Goal: Navigation & Orientation: Find specific page/section

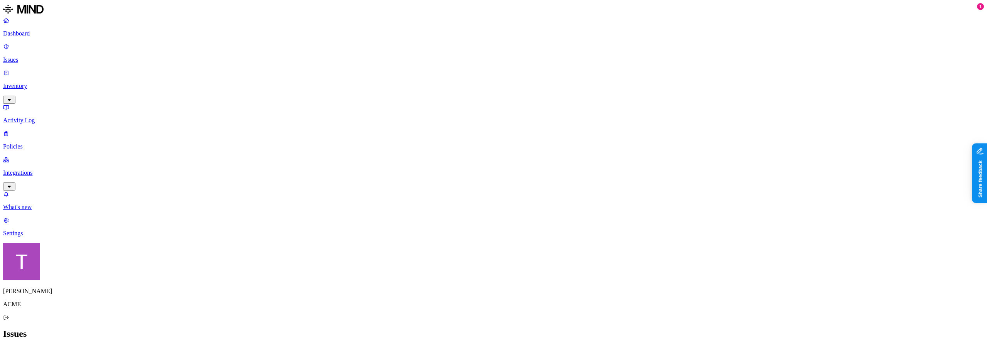
click at [282, 130] on button "button" at bounding box center [285, 129] width 6 height 2
click at [322, 345] on div "All Exposure Exfiltration Insider threat" at bounding box center [493, 352] width 981 height 10
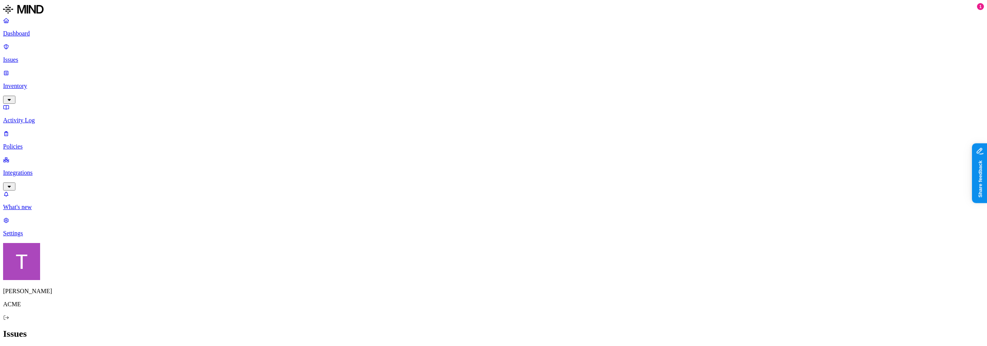
click at [34, 169] on p "Integrations" at bounding box center [493, 172] width 981 height 7
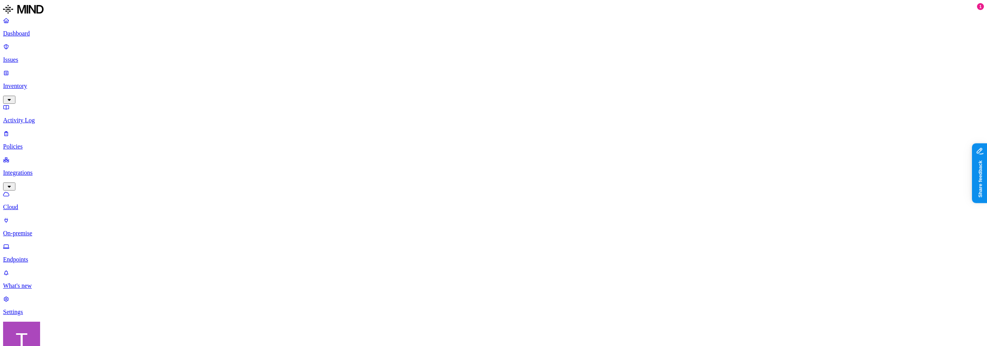
click at [35, 63] on p "Issues" at bounding box center [493, 59] width 981 height 7
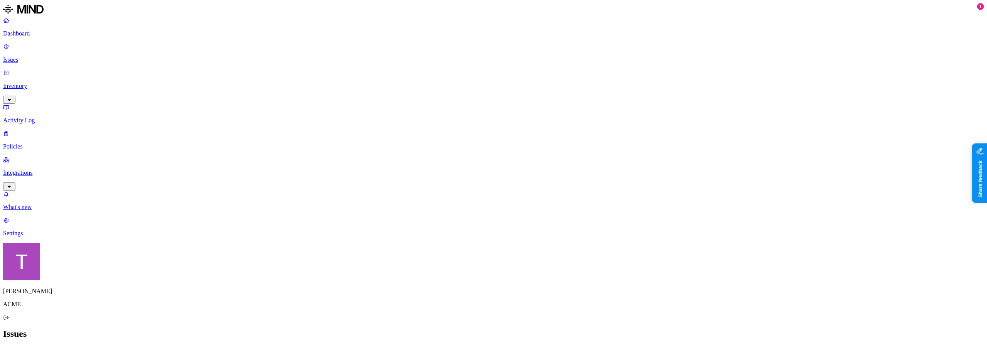
click at [35, 117] on p "Activity Log" at bounding box center [493, 120] width 981 height 7
click at [41, 169] on p "Integrations" at bounding box center [493, 172] width 981 height 7
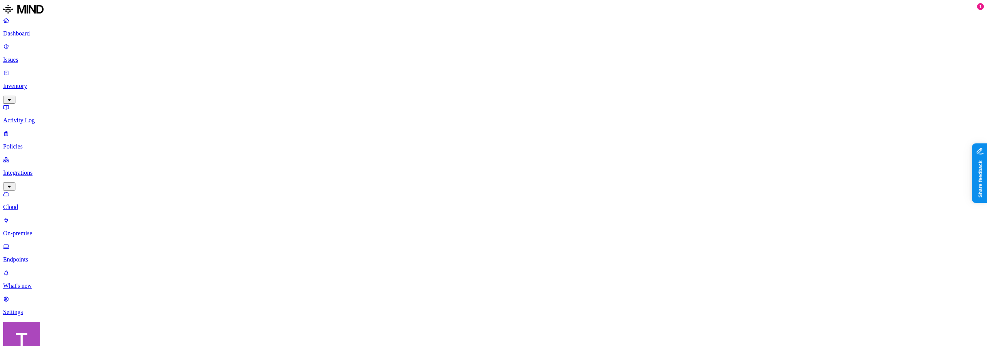
click at [35, 169] on p "Integrations" at bounding box center [493, 172] width 981 height 7
click at [12, 184] on icon "button" at bounding box center [9, 186] width 6 height 5
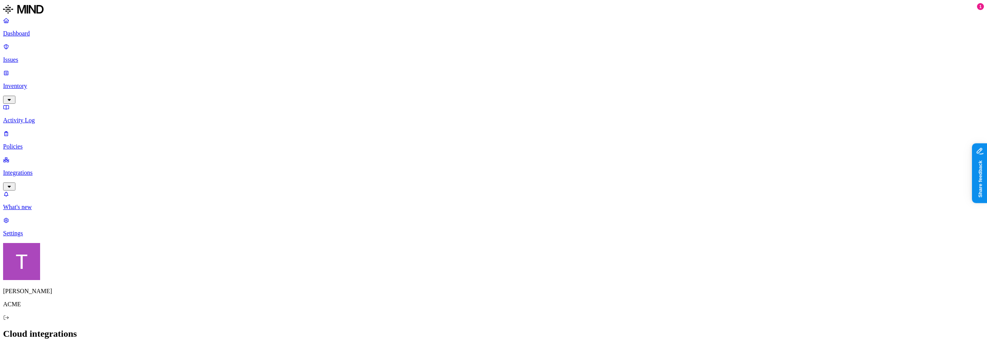
click at [44, 117] on p "Activity Log" at bounding box center [493, 120] width 981 height 7
click at [39, 169] on p "Integrations" at bounding box center [493, 172] width 981 height 7
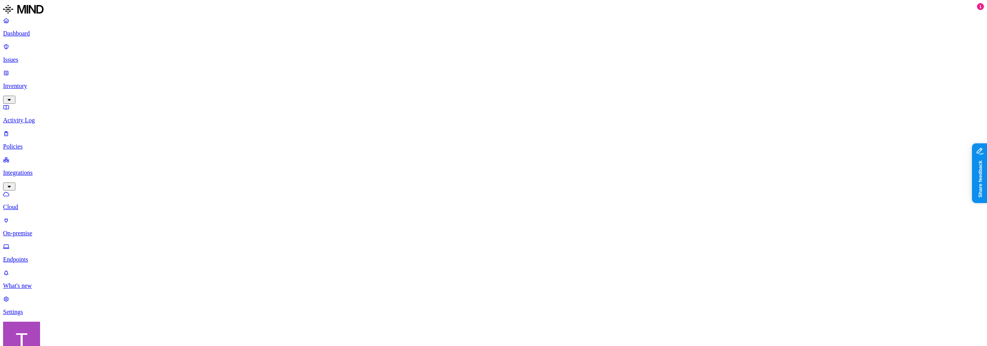
click at [29, 156] on link "Integrations" at bounding box center [493, 172] width 981 height 33
click at [30, 169] on p "Integrations" at bounding box center [493, 172] width 981 height 7
click at [29, 37] on p "Dashboard" at bounding box center [493, 33] width 981 height 7
click at [32, 169] on p "Integrations" at bounding box center [493, 172] width 981 height 7
click at [43, 60] on p "Issues" at bounding box center [493, 59] width 981 height 7
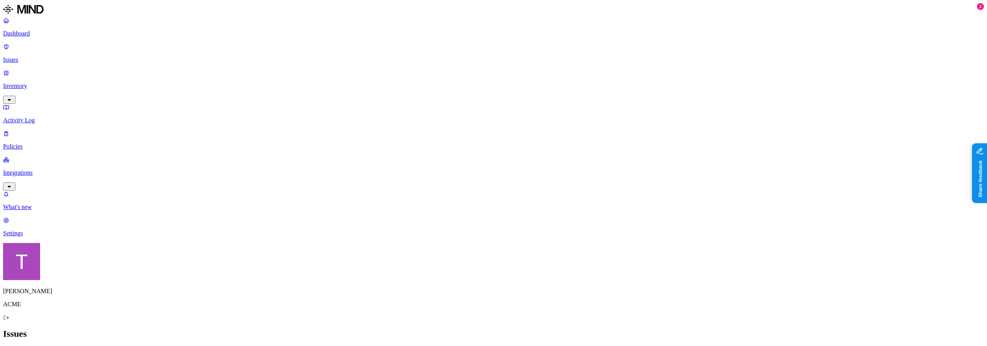
click at [41, 169] on p "Integrations" at bounding box center [493, 172] width 981 height 7
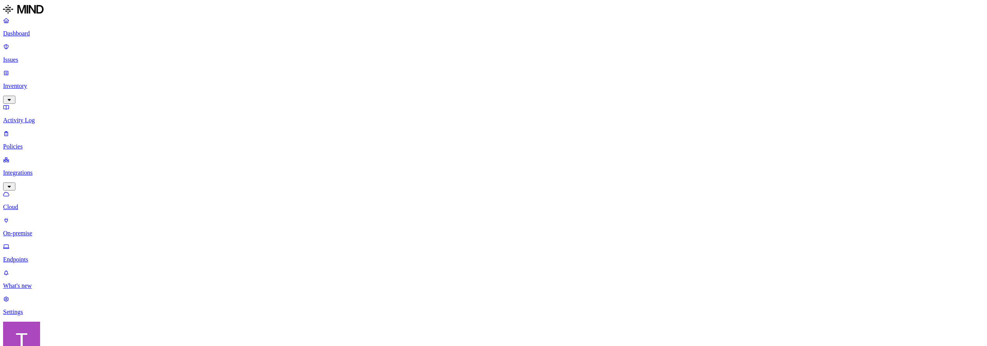
click at [40, 61] on p "Issues" at bounding box center [493, 59] width 981 height 7
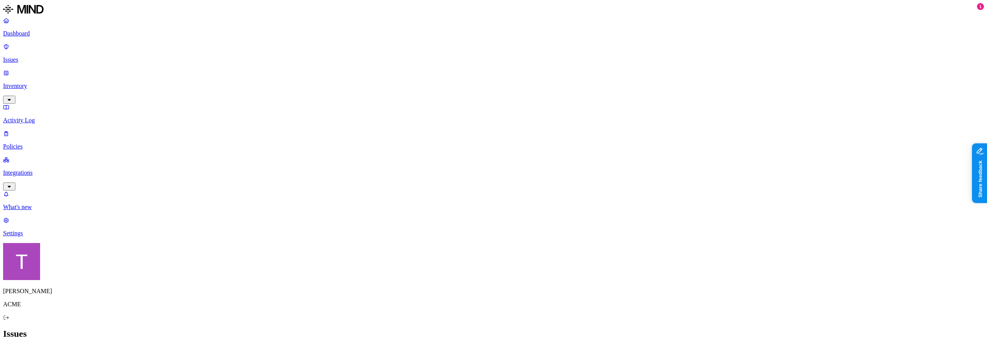
click at [11, 186] on icon "button" at bounding box center [9, 187] width 3 height 2
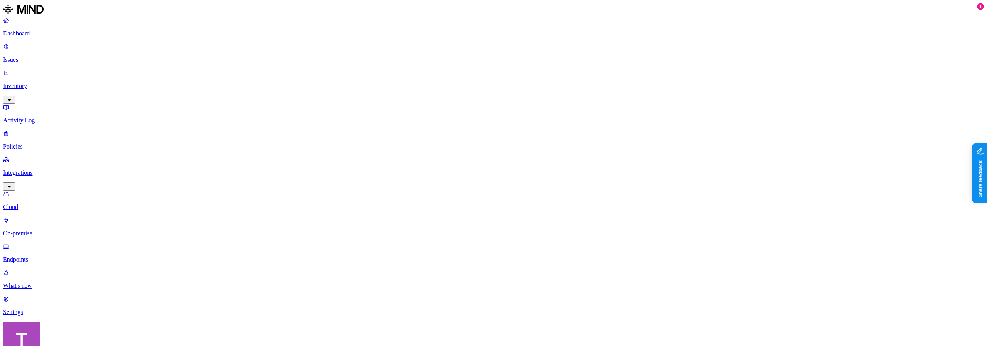
click at [44, 61] on p "Issues" at bounding box center [493, 59] width 981 height 7
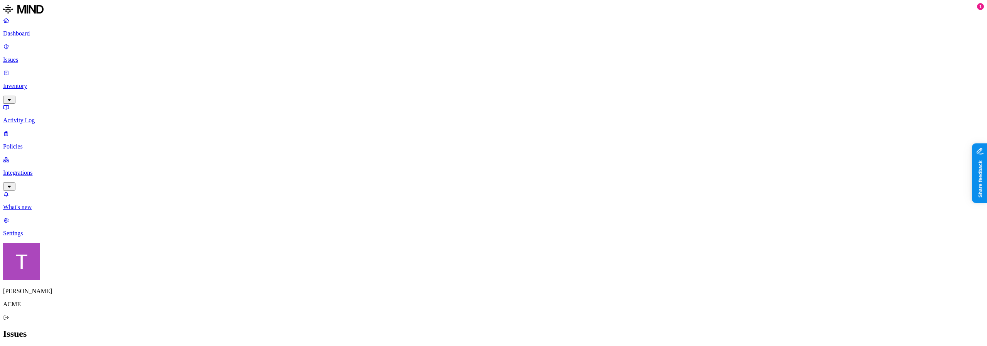
click at [25, 169] on p "Integrations" at bounding box center [493, 172] width 981 height 7
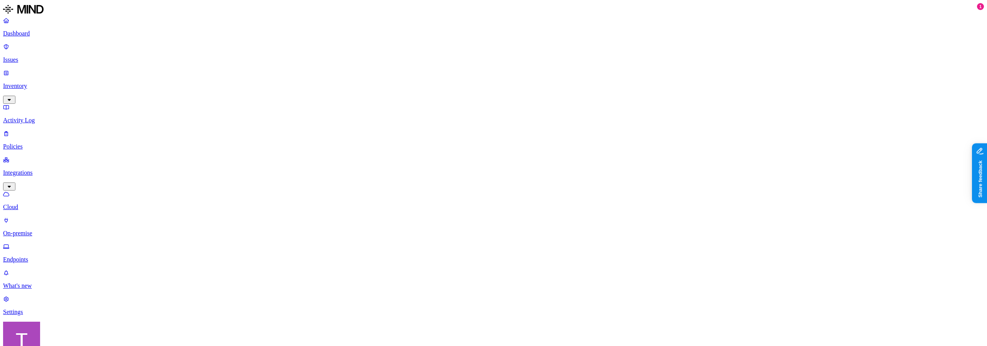
click at [44, 83] on p "Inventory" at bounding box center [493, 86] width 981 height 7
click at [37, 63] on p "Issues" at bounding box center [493, 59] width 981 height 7
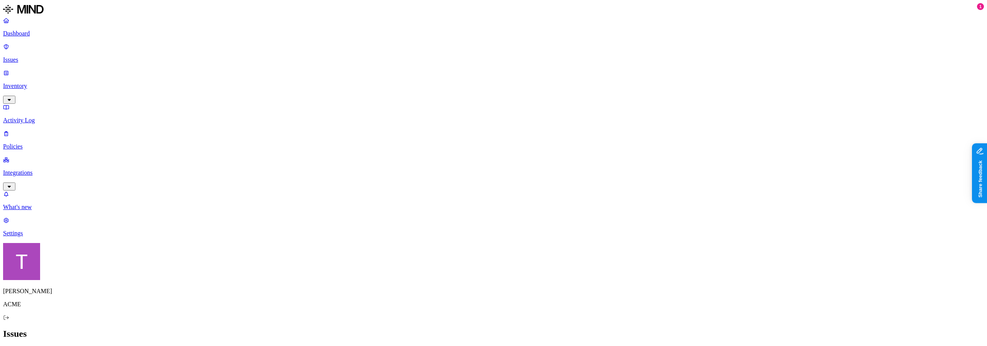
click at [242, 93] on div "Last 30 days" at bounding box center [270, 89] width 75 height 7
click at [30, 169] on p "Integrations" at bounding box center [493, 172] width 981 height 7
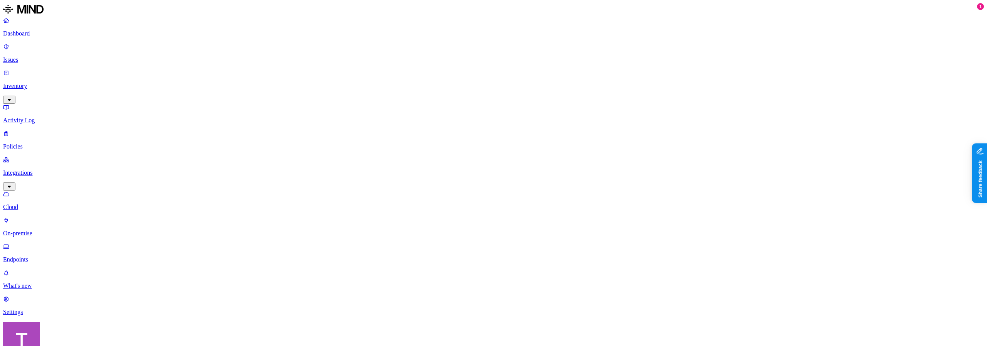
click at [45, 169] on p "Integrations" at bounding box center [493, 172] width 981 height 7
click at [44, 169] on p "Integrations" at bounding box center [493, 172] width 981 height 7
click at [28, 169] on p "Integrations" at bounding box center [493, 172] width 981 height 7
click at [45, 230] on p "On-premise" at bounding box center [493, 233] width 981 height 7
click at [36, 169] on p "Integrations" at bounding box center [493, 172] width 981 height 7
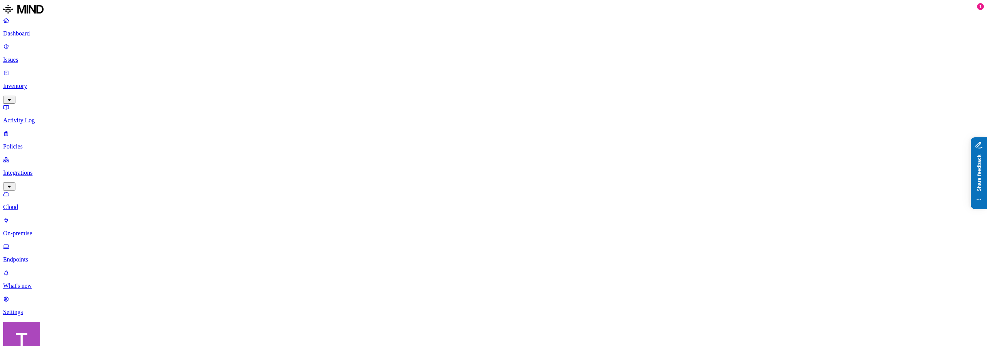
click at [39, 204] on p "Cloud" at bounding box center [493, 207] width 981 height 7
click at [30, 56] on p "Issues" at bounding box center [493, 59] width 981 height 7
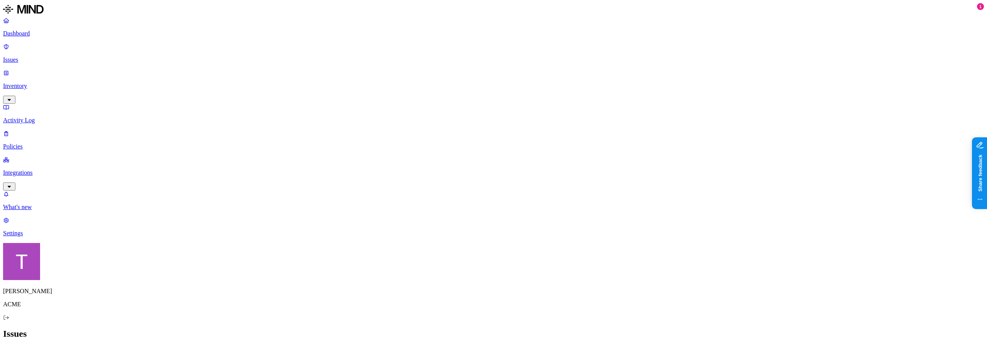
click at [20, 156] on link "Integrations" at bounding box center [493, 172] width 981 height 33
